Goal: Task Accomplishment & Management: Use online tool/utility

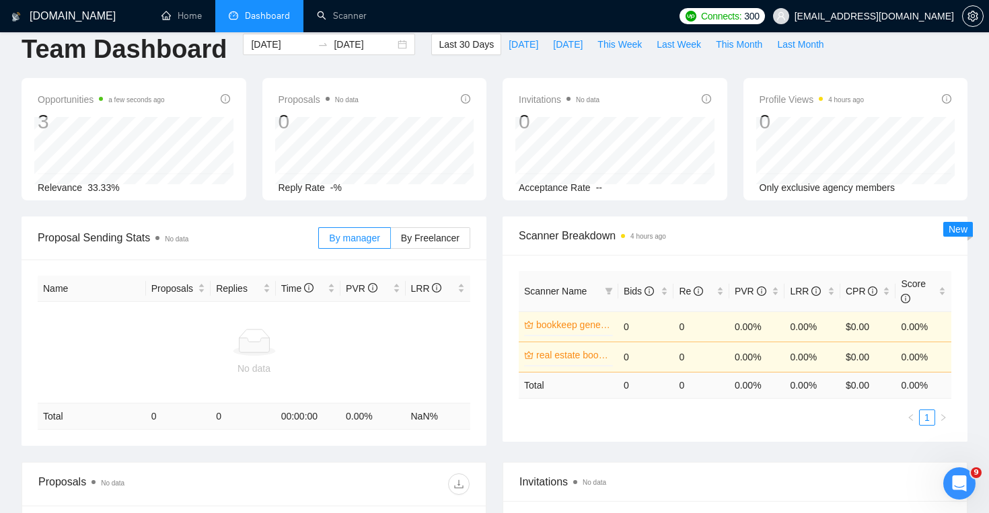
scroll to position [23, 0]
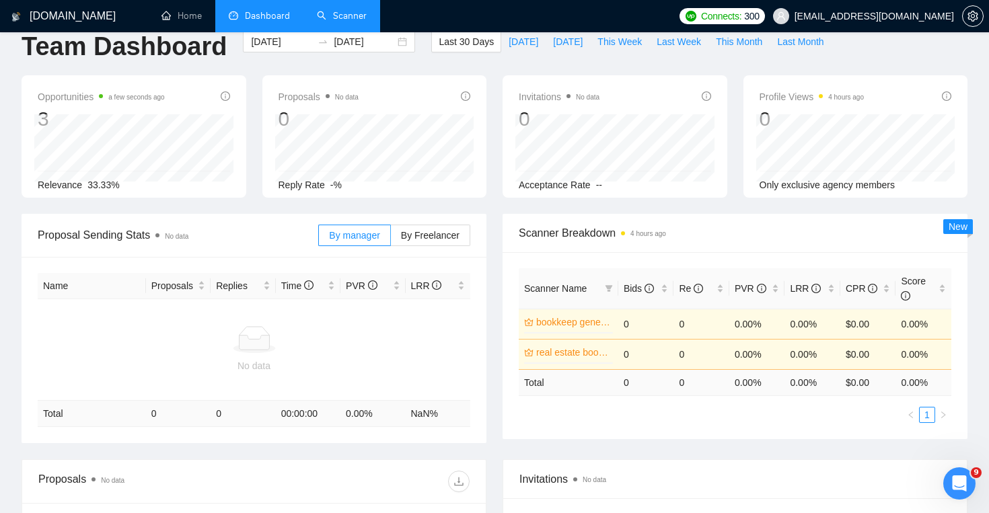
click at [356, 10] on link "Scanner" at bounding box center [342, 15] width 50 height 11
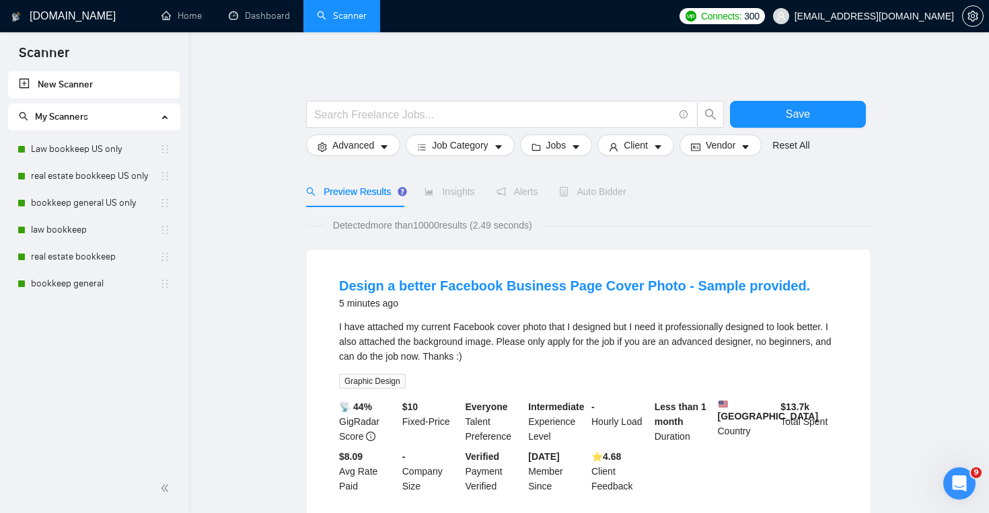
click at [576, 196] on span "Auto Bidder" at bounding box center [592, 191] width 67 height 11
click at [101, 155] on link "Law bookkeep US only" at bounding box center [95, 149] width 129 height 27
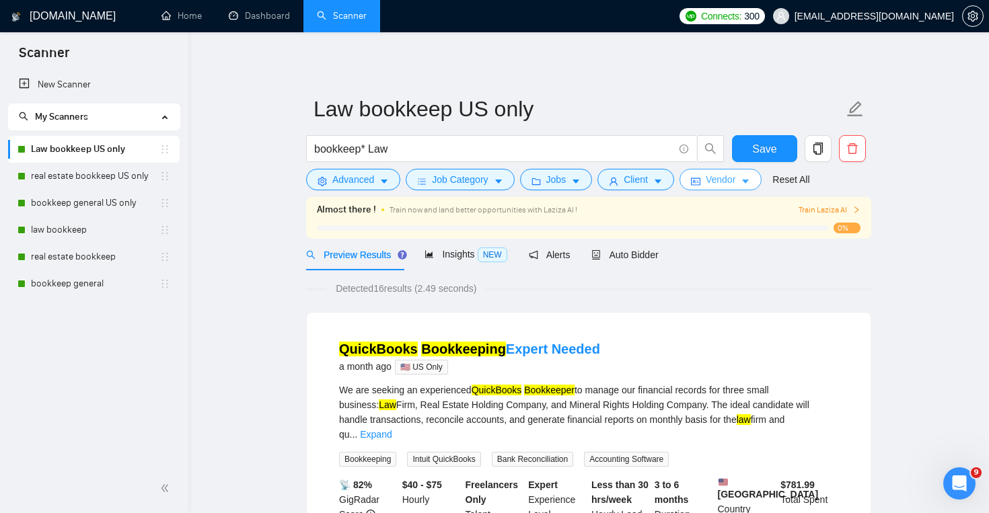
click at [712, 179] on span "Vendor" at bounding box center [721, 179] width 30 height 15
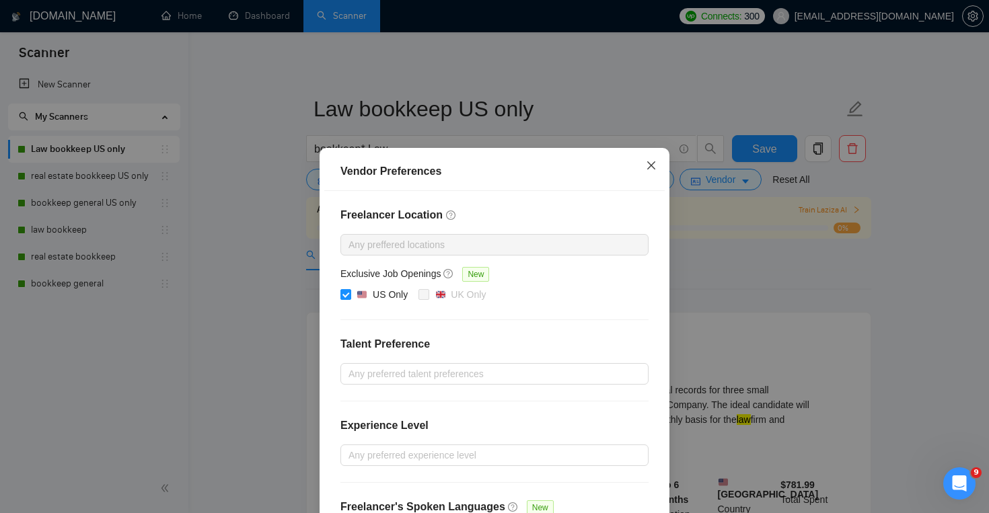
click at [648, 167] on icon "close" at bounding box center [651, 165] width 11 height 11
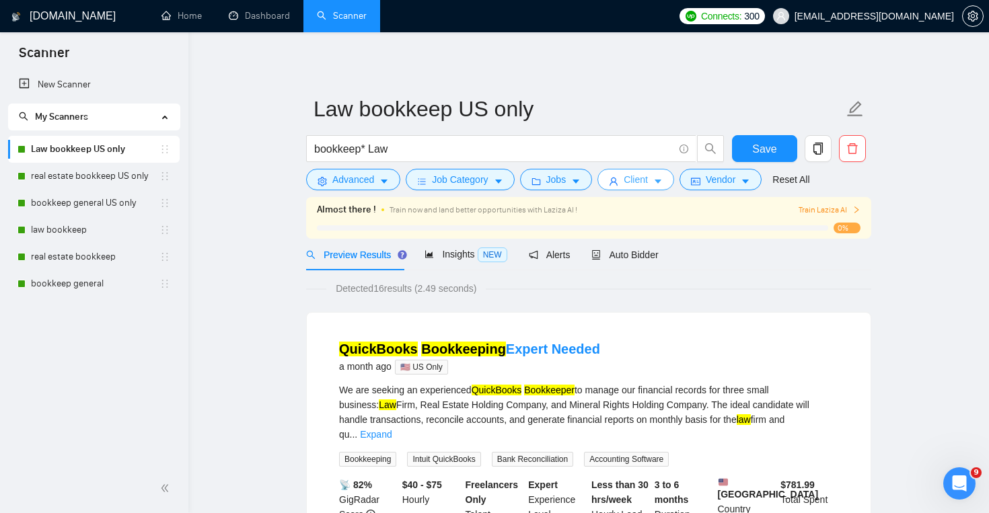
click at [636, 180] on span "Client" at bounding box center [636, 179] width 24 height 15
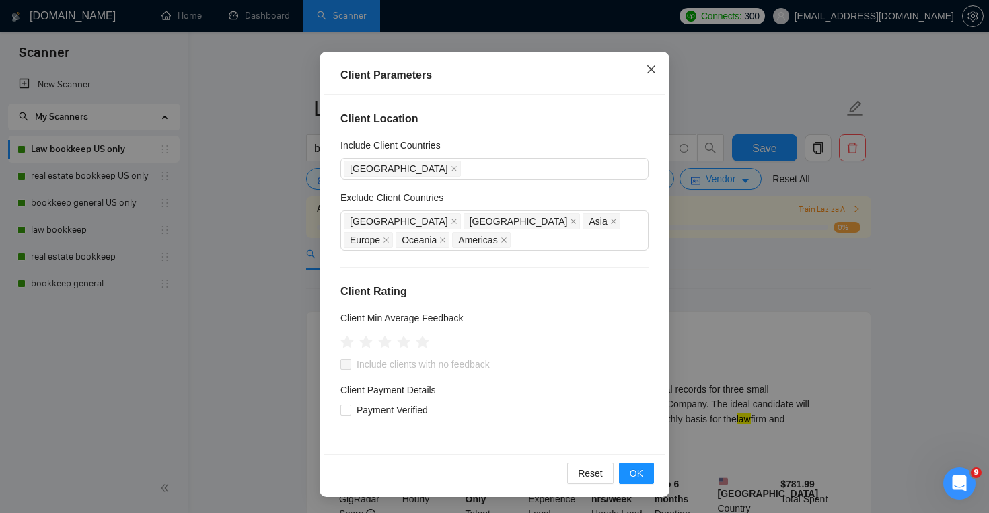
click at [653, 75] on span "Close" at bounding box center [651, 70] width 36 height 36
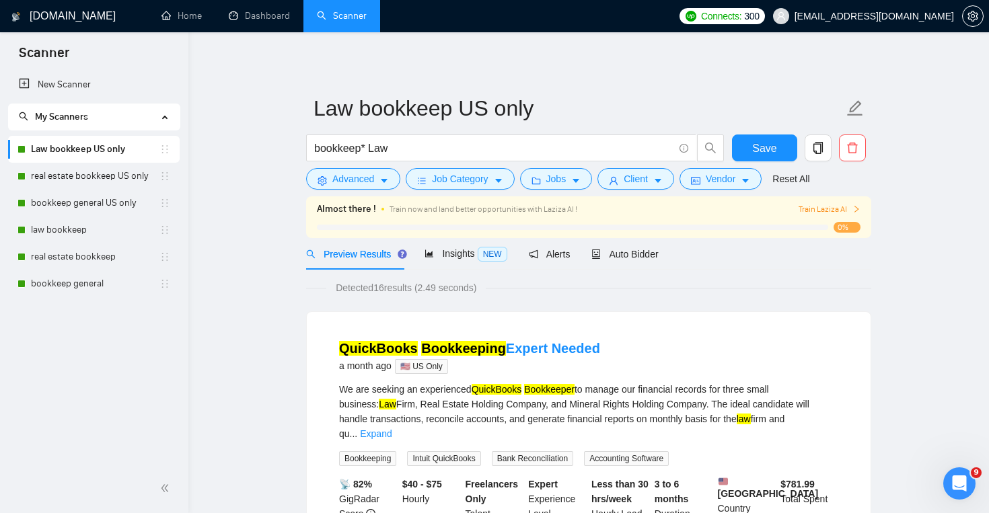
scroll to position [29, 0]
click at [552, 185] on span "Jobs" at bounding box center [556, 179] width 20 height 15
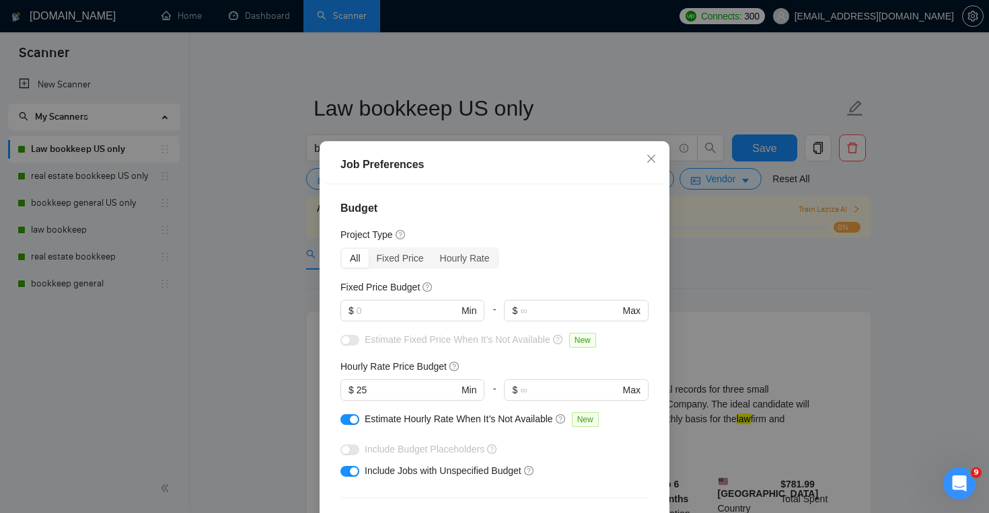
click at [355, 423] on div "button" at bounding box center [354, 420] width 8 height 8
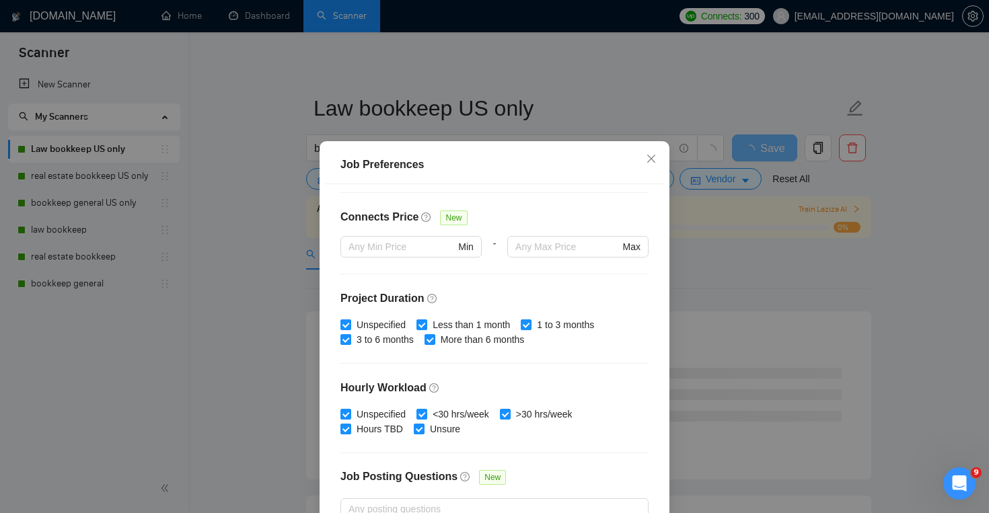
scroll to position [399, 0]
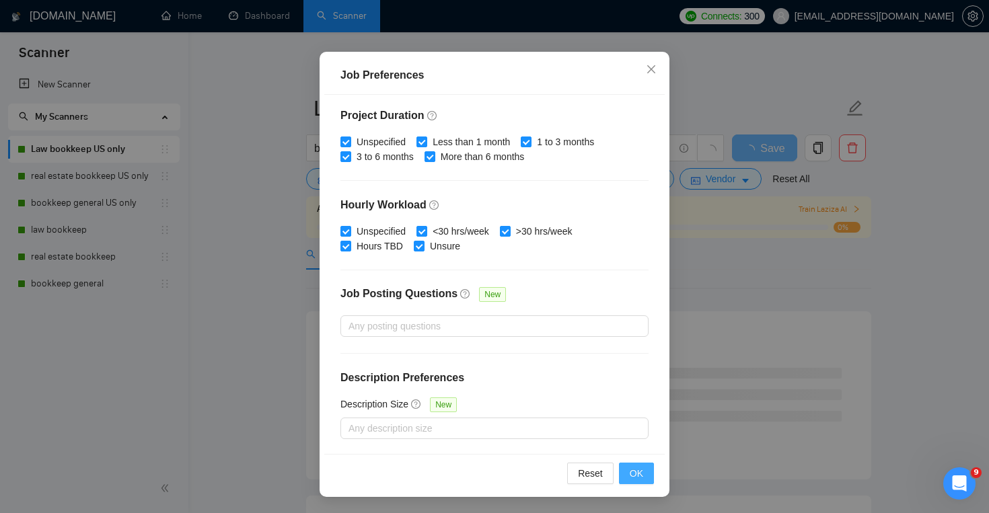
click at [623, 473] on button "OK" at bounding box center [636, 474] width 35 height 22
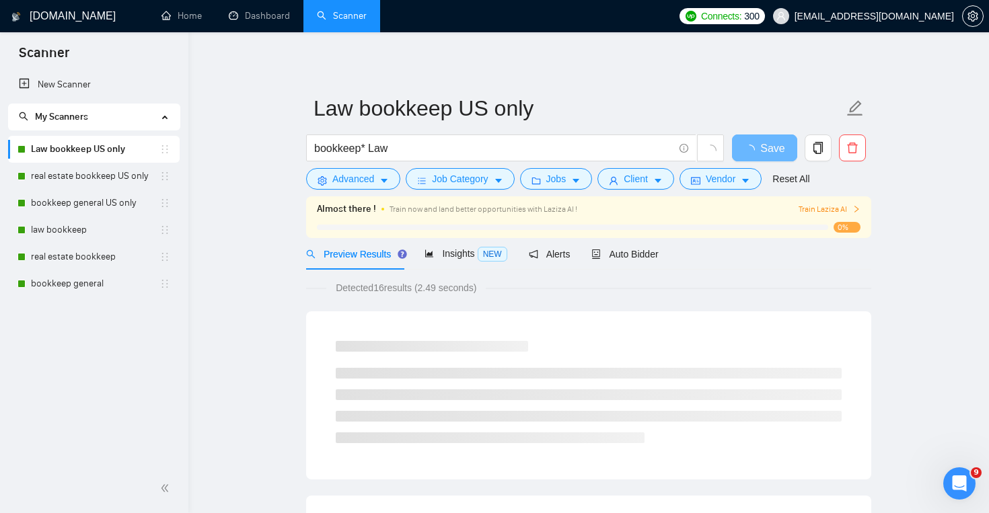
scroll to position [29, 0]
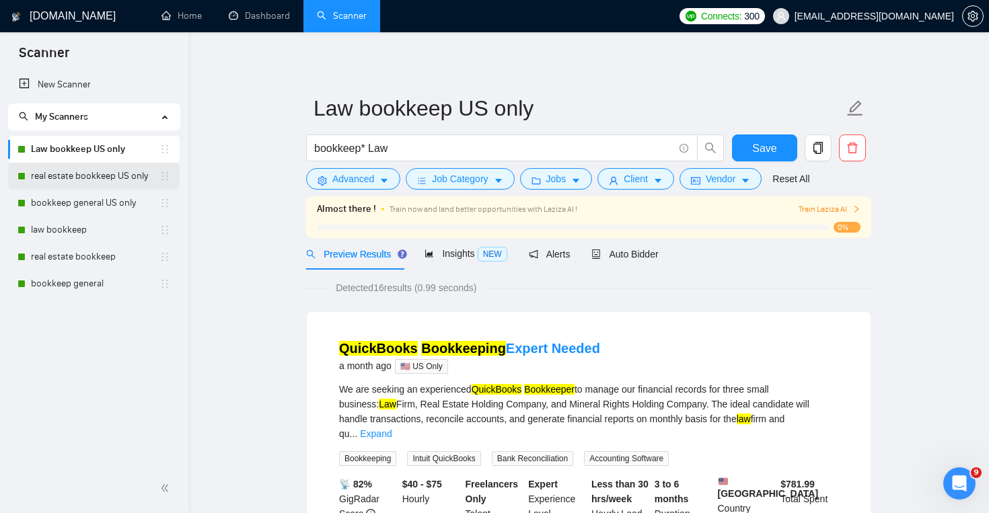
click at [81, 177] on link "real estate bookkeep US only" at bounding box center [95, 176] width 129 height 27
click at [758, 157] on button "Save" at bounding box center [764, 148] width 65 height 27
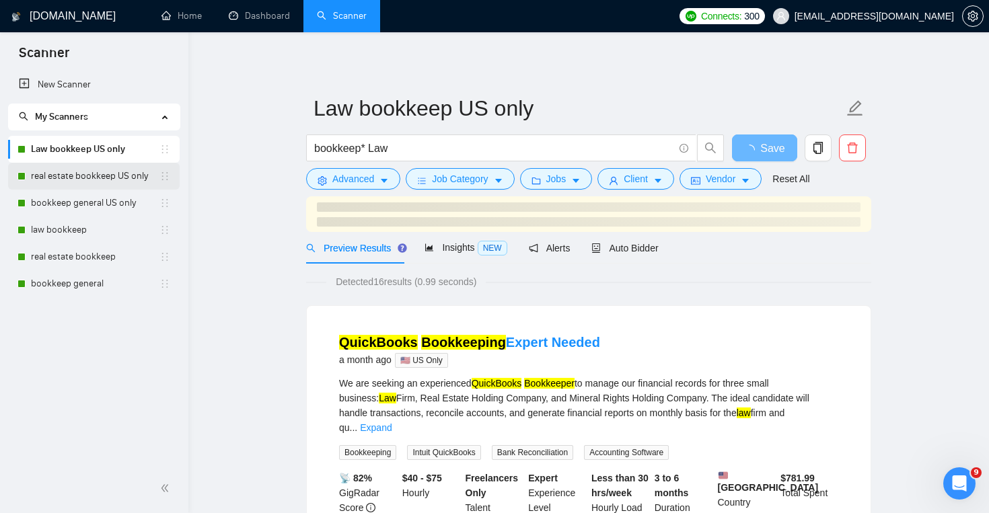
click at [107, 186] on link "real estate bookkeep US only" at bounding box center [95, 176] width 129 height 27
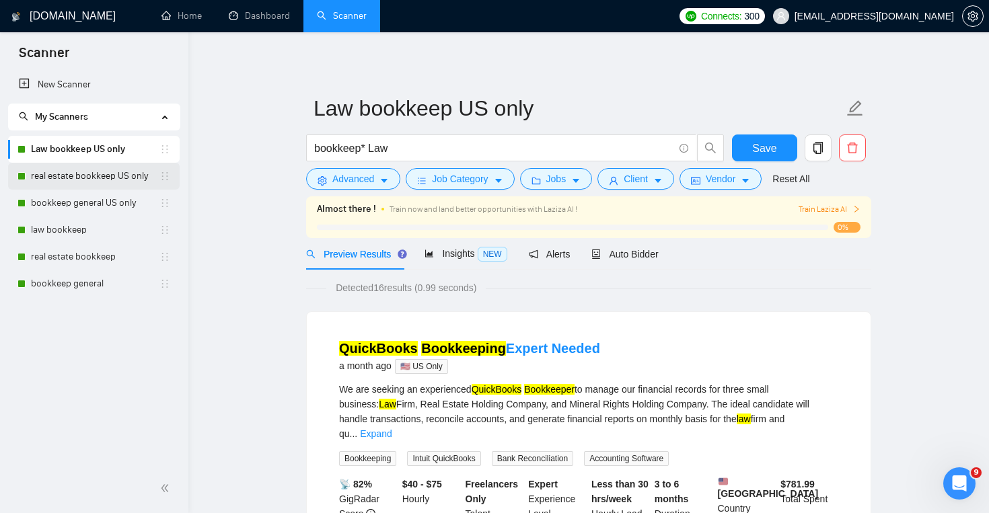
click at [75, 182] on link "real estate bookkeep US only" at bounding box center [95, 176] width 129 height 27
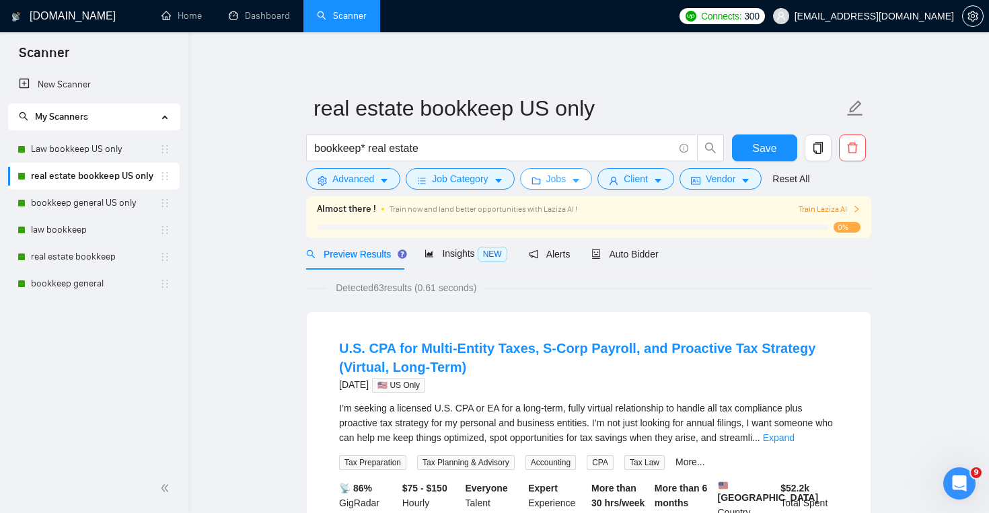
click at [551, 180] on span "Jobs" at bounding box center [556, 179] width 20 height 15
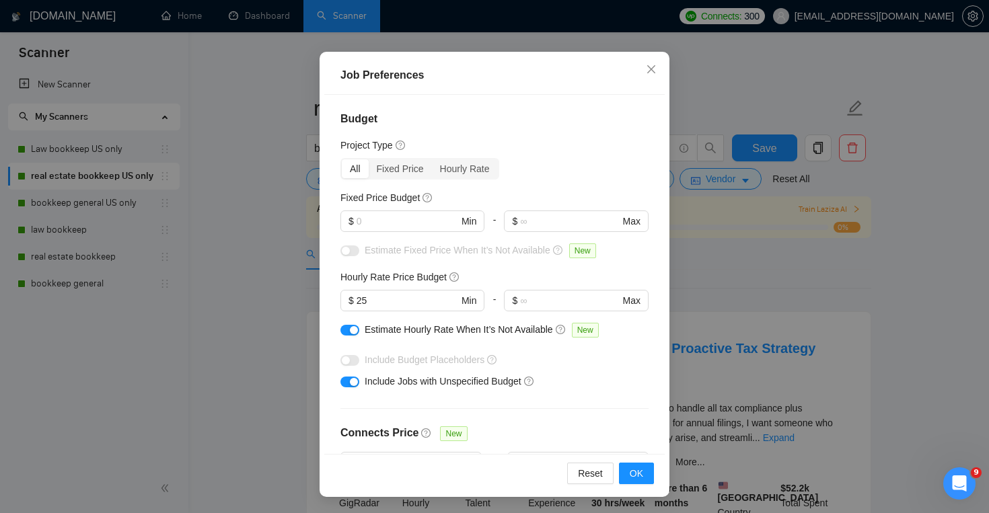
click at [345, 328] on button "button" at bounding box center [350, 330] width 19 height 11
click at [635, 472] on span "OK" at bounding box center [636, 473] width 13 height 15
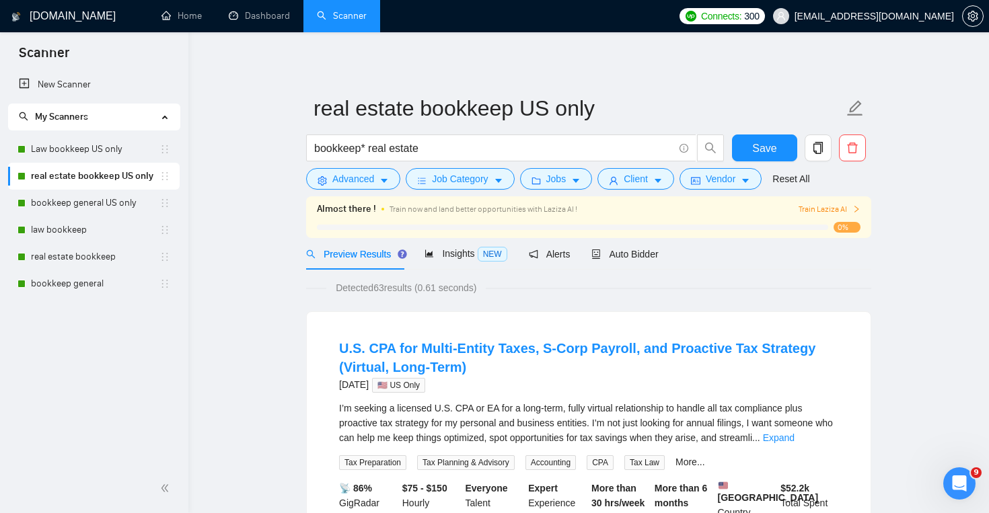
scroll to position [29, 0]
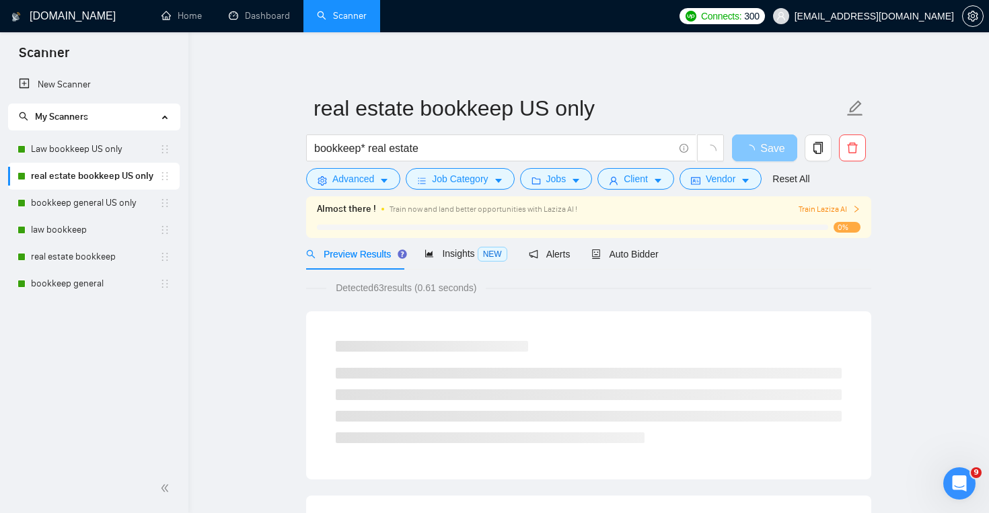
click at [754, 153] on icon "loading" at bounding box center [749, 150] width 11 height 11
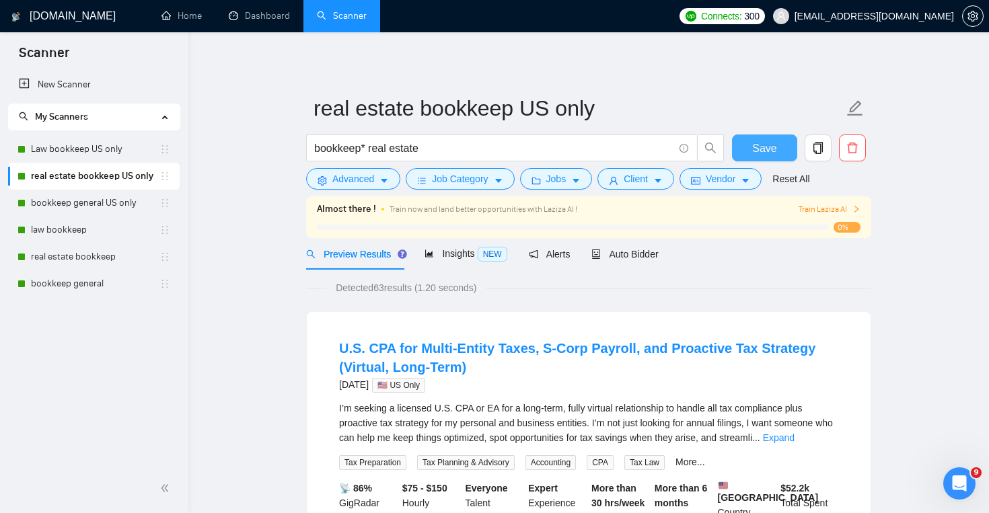
click at [754, 153] on span "Save" at bounding box center [764, 148] width 24 height 17
click at [117, 209] on link "bookkeep general US only" at bounding box center [95, 203] width 129 height 27
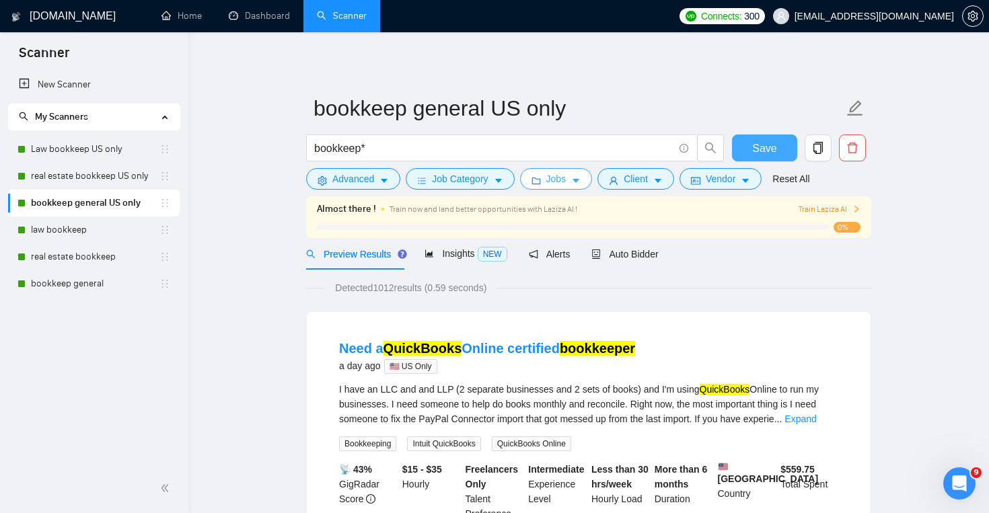
click at [552, 179] on span "Jobs" at bounding box center [556, 179] width 20 height 15
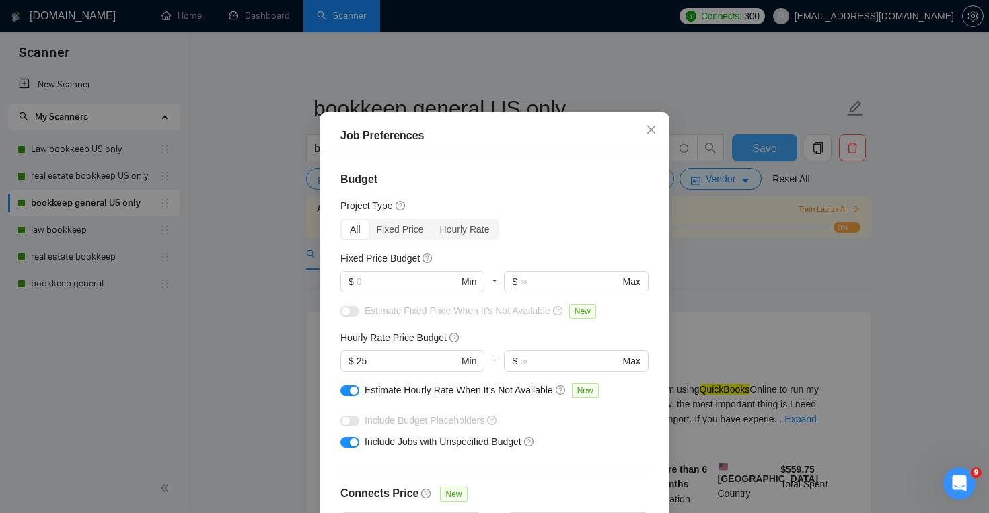
click at [348, 396] on button "button" at bounding box center [350, 391] width 19 height 11
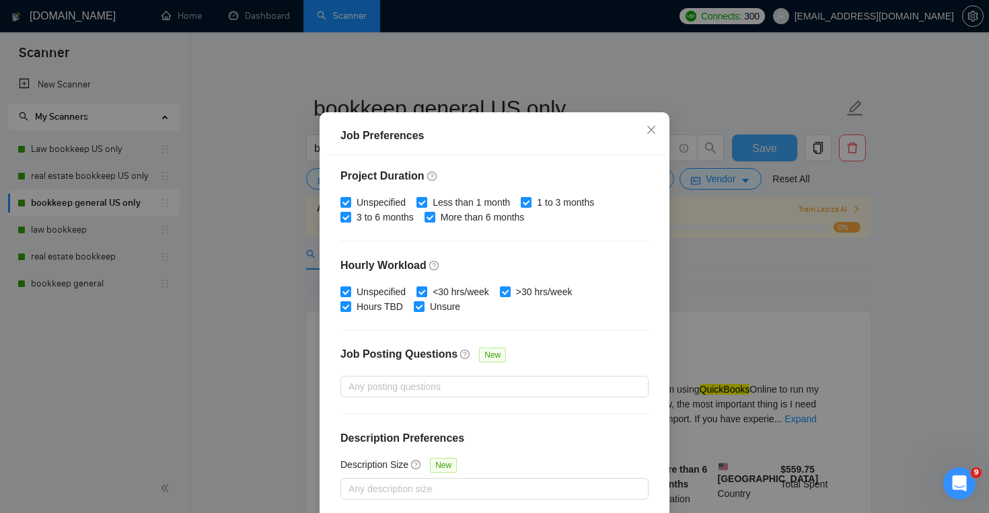
scroll to position [90, 0]
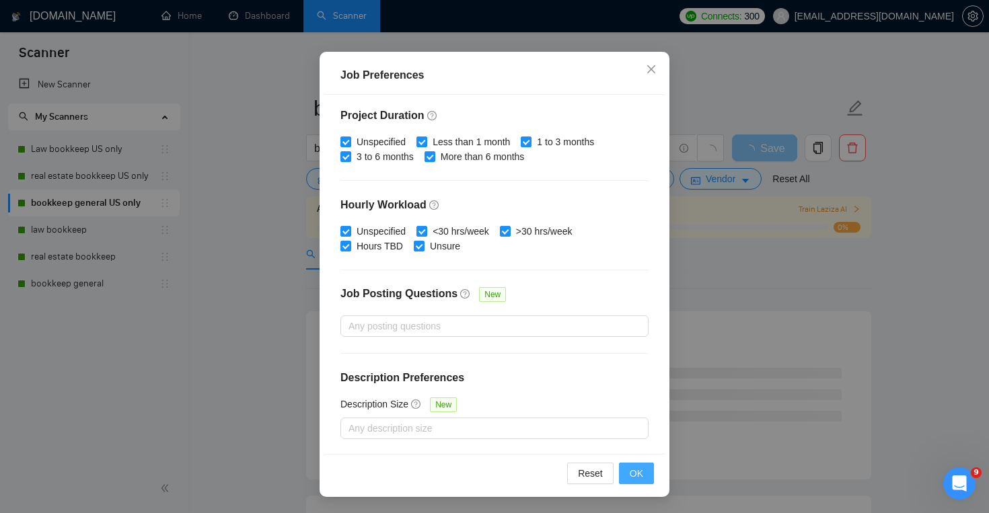
click at [639, 474] on span "OK" at bounding box center [636, 473] width 13 height 15
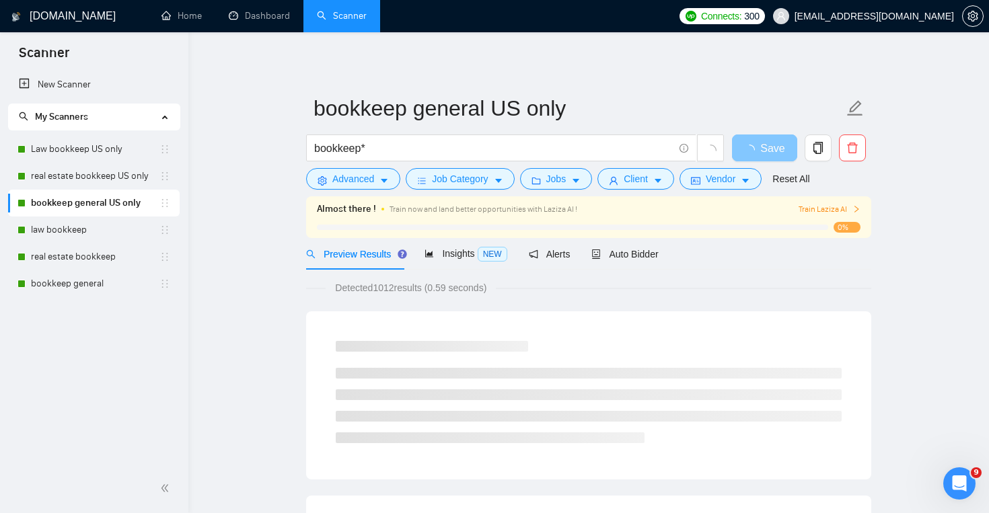
scroll to position [29, 0]
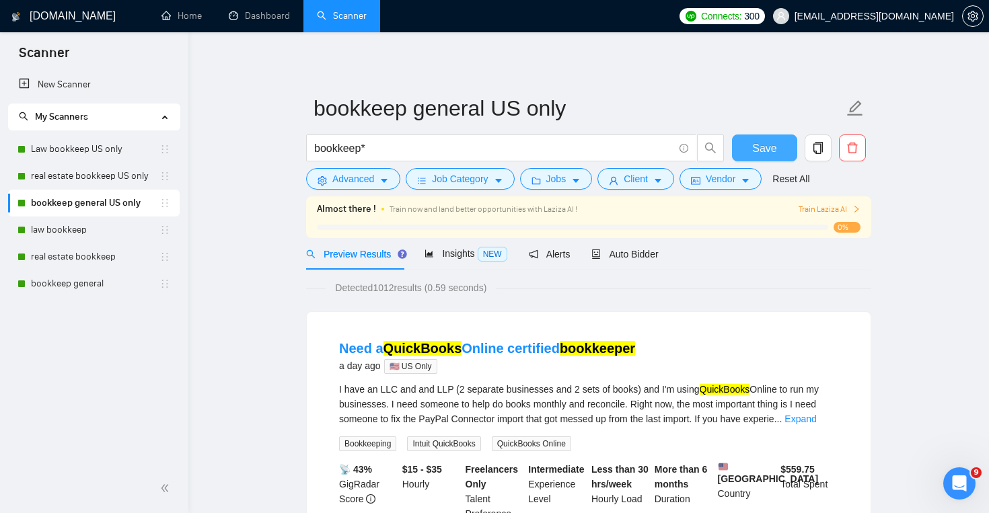
click at [758, 148] on span "Save" at bounding box center [764, 148] width 24 height 17
click at [112, 234] on link "law bookkeep" at bounding box center [95, 230] width 129 height 27
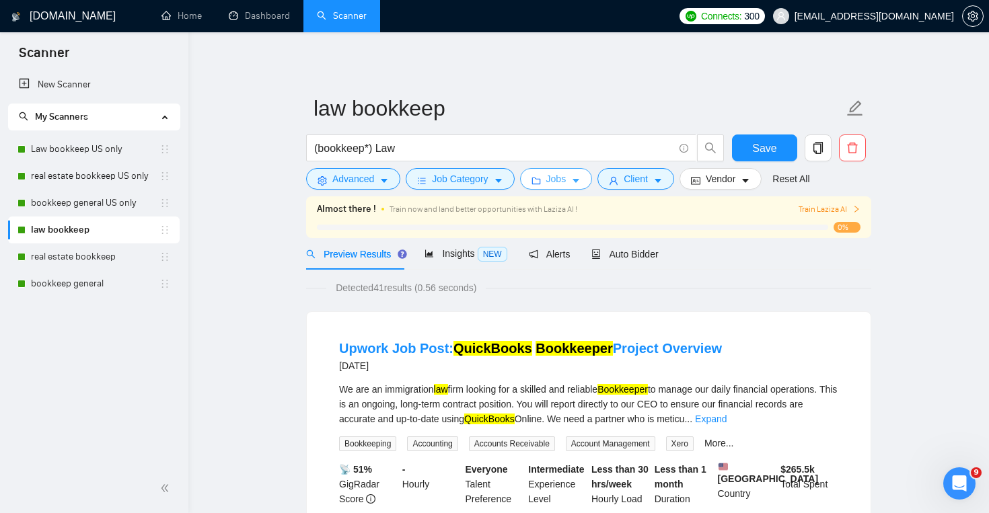
click at [563, 180] on span "Jobs" at bounding box center [556, 179] width 20 height 15
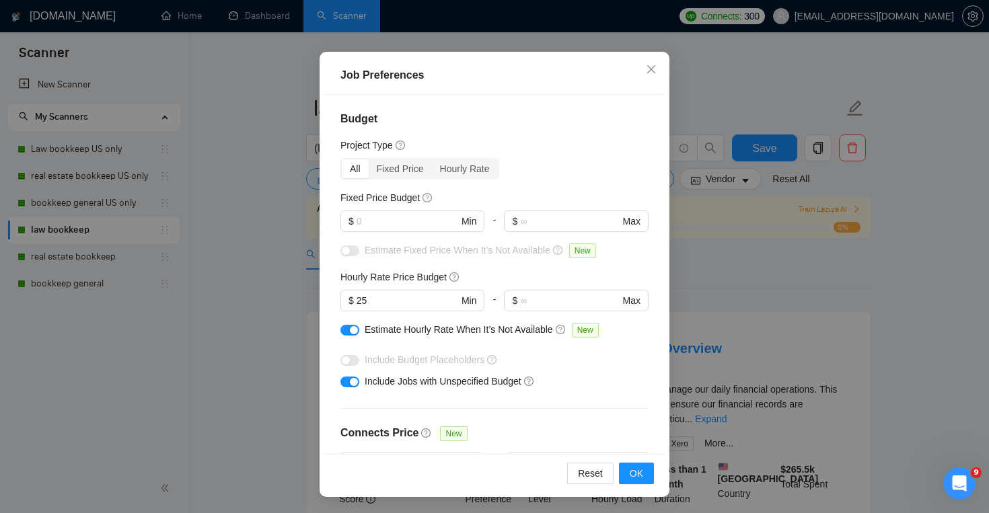
click at [350, 336] on div at bounding box center [350, 329] width 19 height 15
click at [351, 332] on div "button" at bounding box center [354, 330] width 8 height 8
click at [629, 473] on button "OK" at bounding box center [636, 474] width 35 height 22
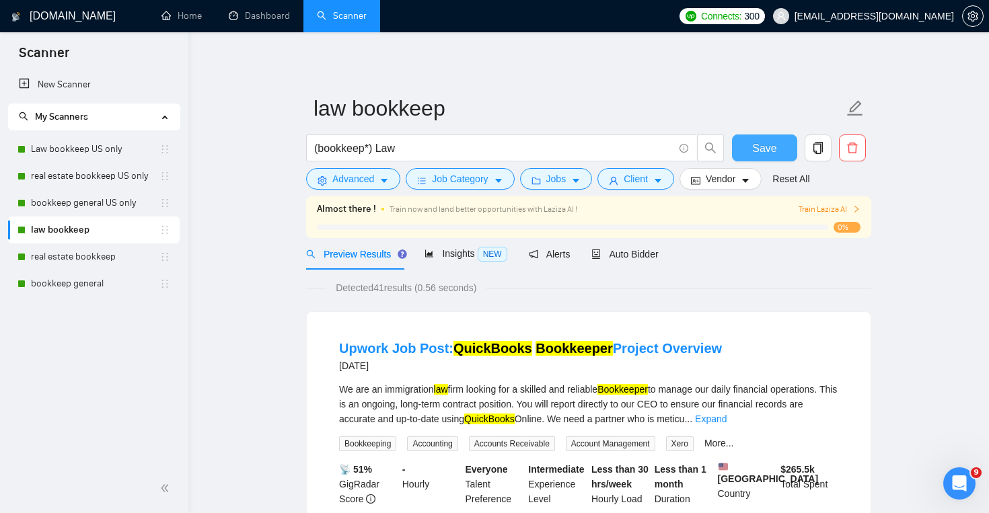
click at [753, 146] on span "Save" at bounding box center [764, 148] width 24 height 17
click at [102, 259] on link "real estate bookkeep" at bounding box center [95, 257] width 129 height 27
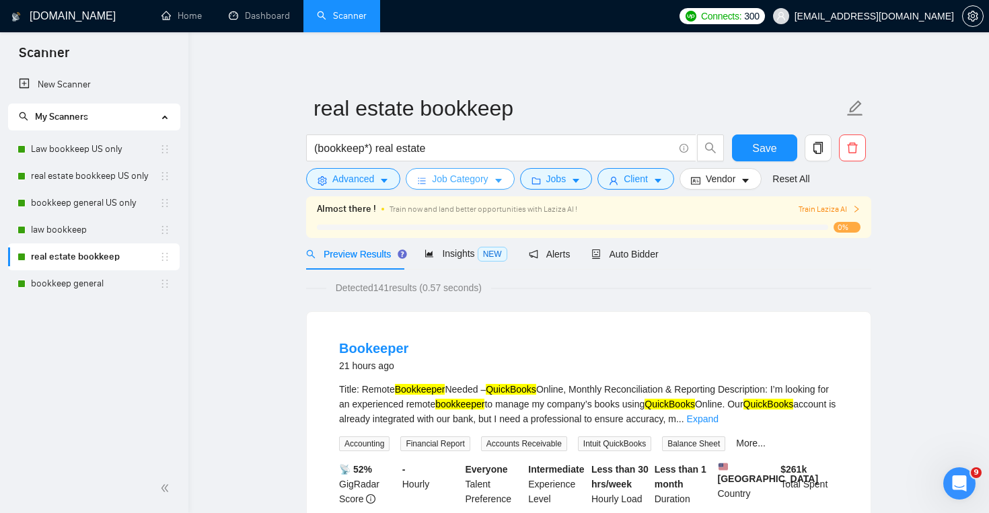
click at [488, 182] on span "Job Category" at bounding box center [460, 179] width 56 height 15
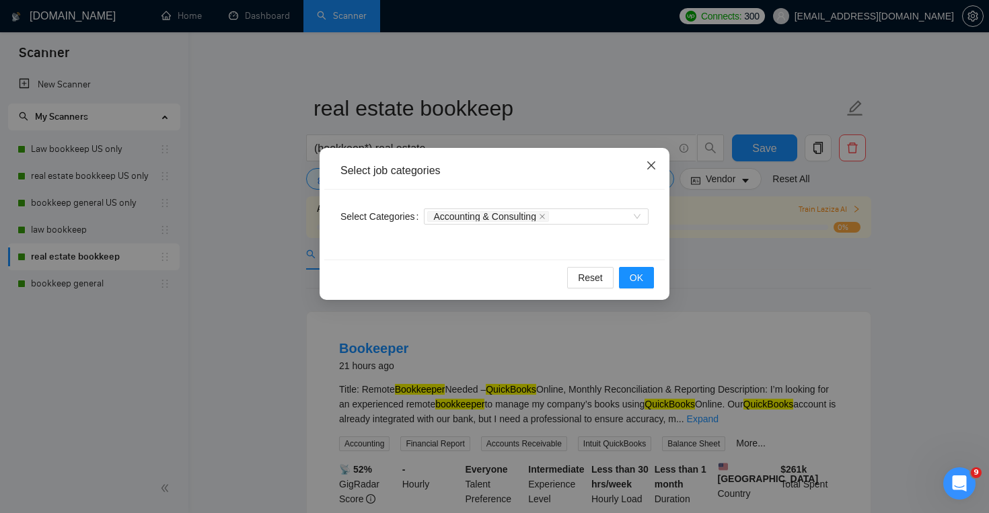
click at [655, 153] on span "Close" at bounding box center [651, 166] width 36 height 36
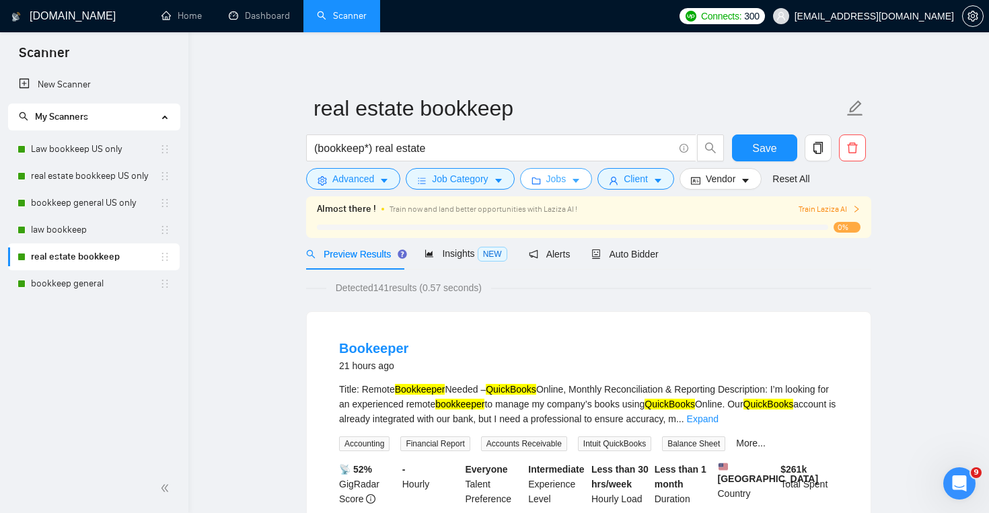
click at [567, 178] on span "Jobs" at bounding box center [556, 179] width 20 height 15
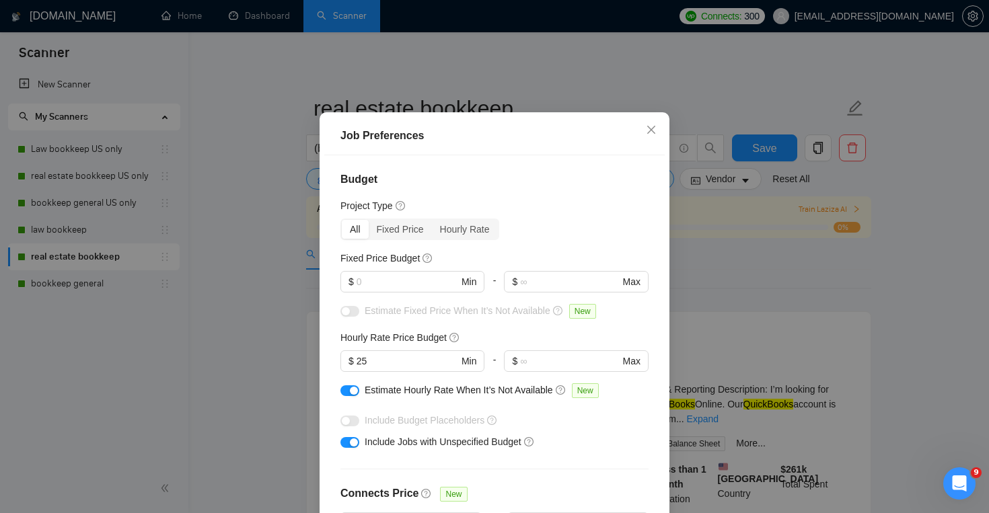
click at [350, 395] on div "button" at bounding box center [354, 391] width 8 height 8
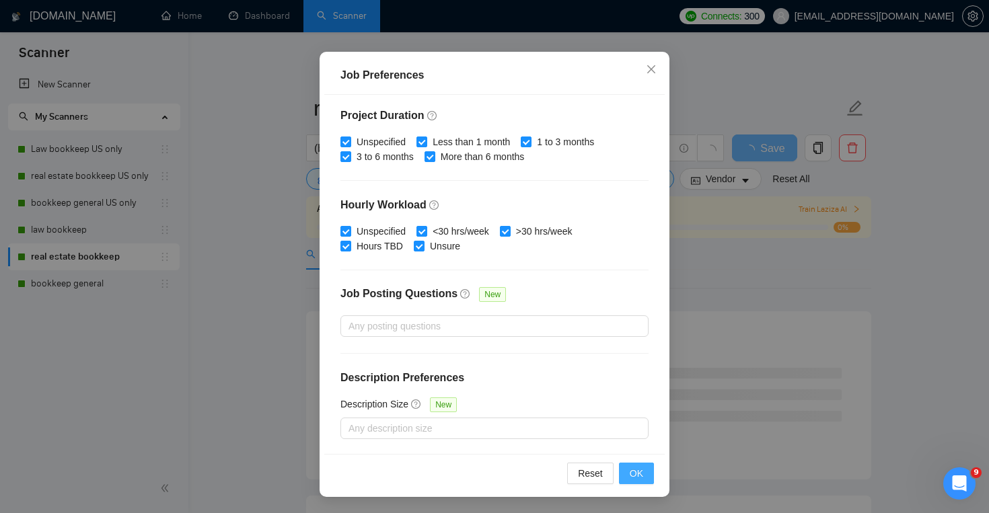
click at [635, 476] on span "OK" at bounding box center [636, 473] width 13 height 15
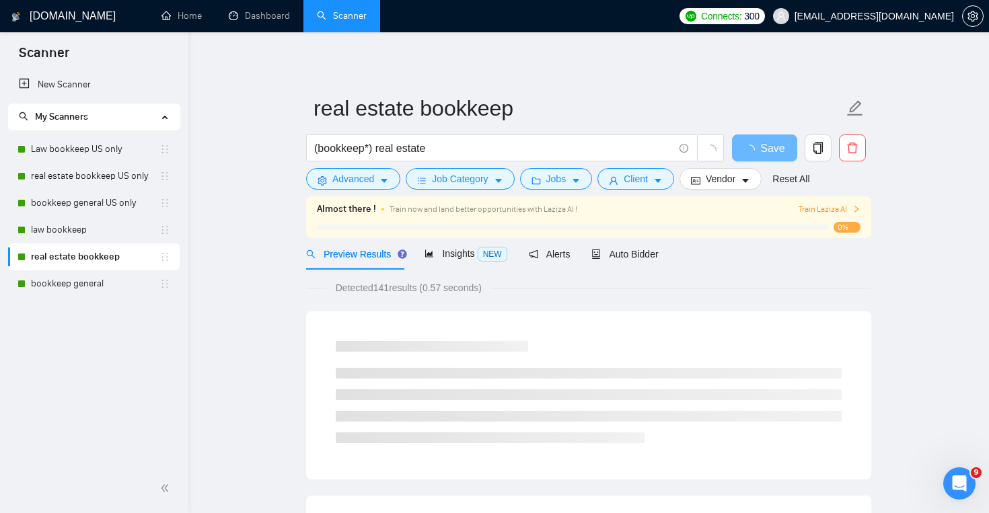
scroll to position [29, 0]
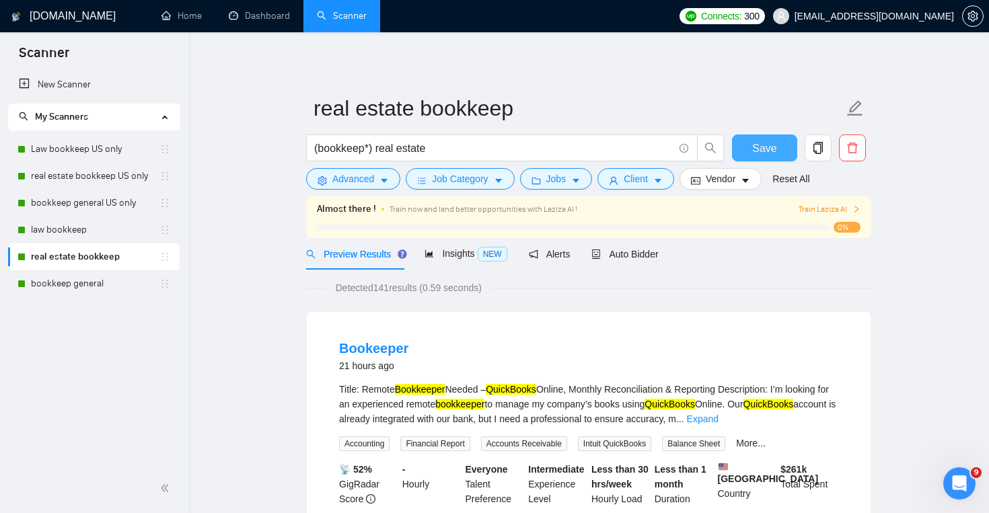
click at [740, 158] on button "Save" at bounding box center [764, 148] width 65 height 27
click at [93, 289] on link "bookkeep general" at bounding box center [95, 284] width 129 height 27
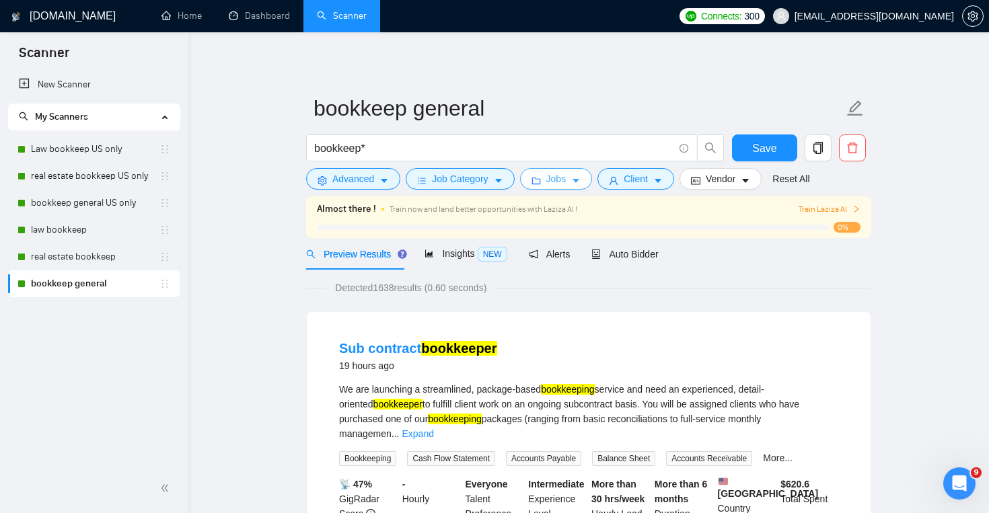
click at [561, 178] on span "Jobs" at bounding box center [556, 179] width 20 height 15
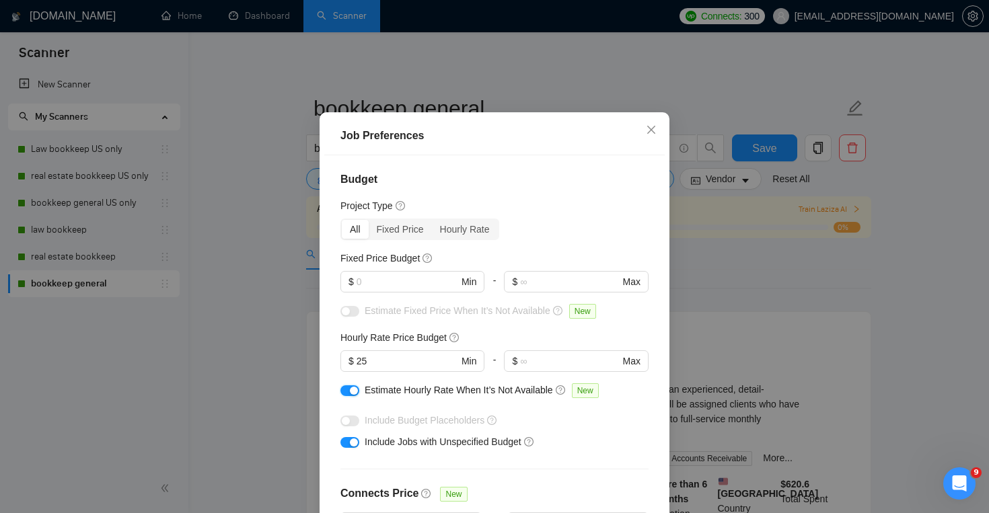
click at [350, 395] on div "button" at bounding box center [354, 391] width 8 height 8
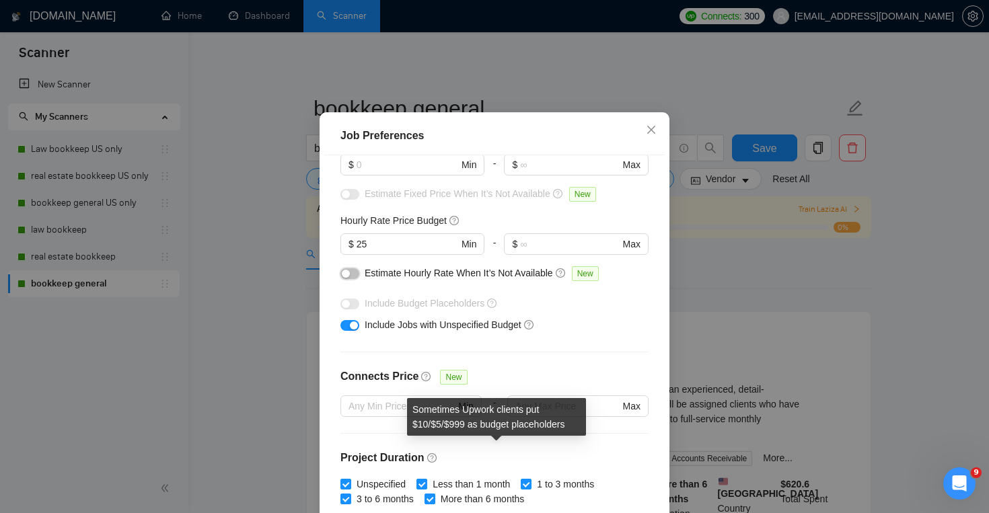
scroll to position [399, 0]
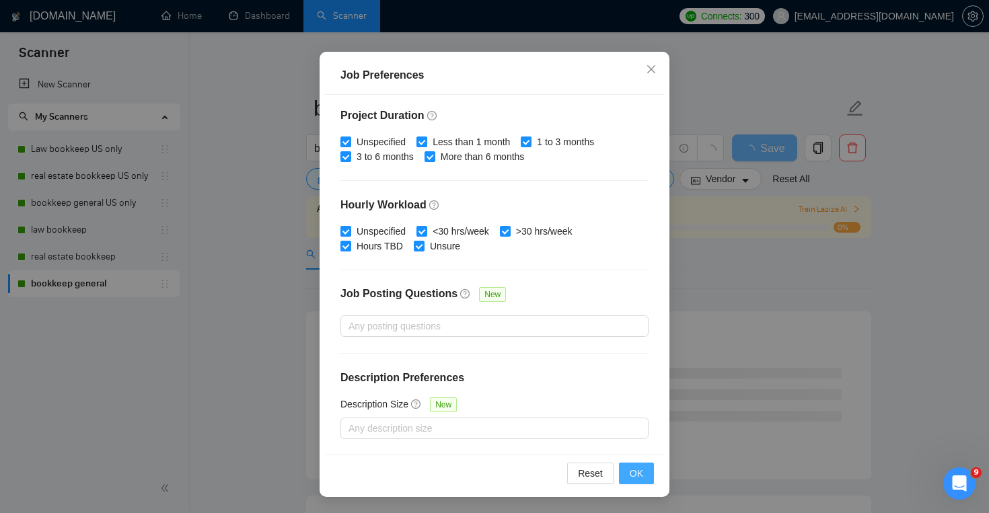
click at [635, 469] on span "OK" at bounding box center [636, 473] width 13 height 15
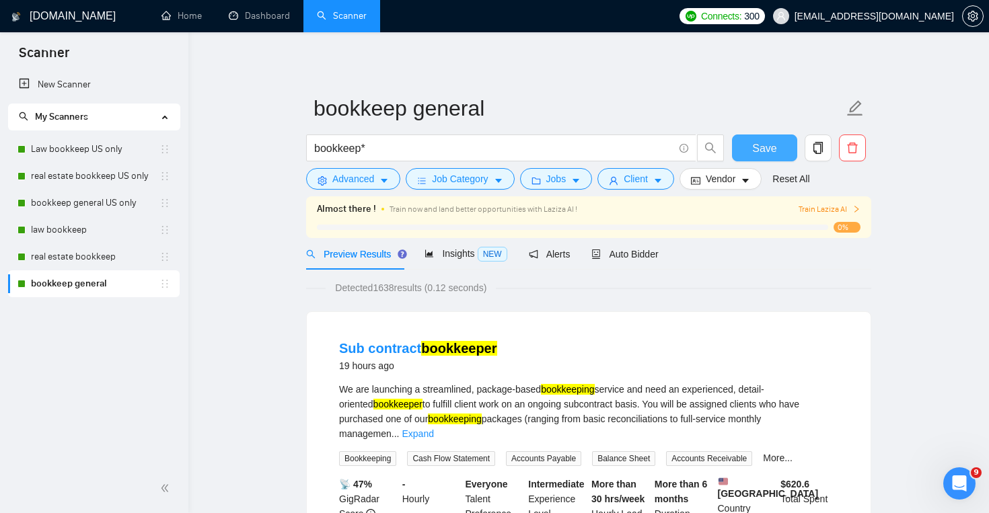
click at [769, 152] on span "Save" at bounding box center [764, 148] width 24 height 17
click at [264, 21] on link "Dashboard" at bounding box center [259, 15] width 61 height 11
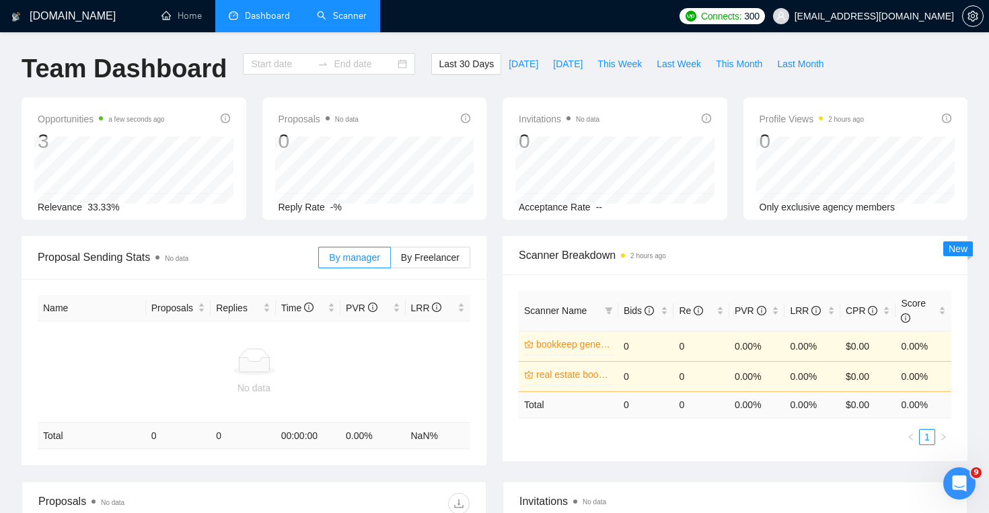
type input "[DATE]"
